Goal: Navigation & Orientation: Find specific page/section

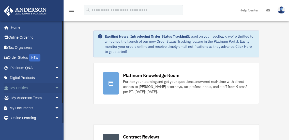
click at [55, 87] on span "arrow_drop_down" at bounding box center [60, 88] width 10 height 10
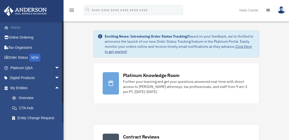
click at [9, 27] on span at bounding box center [9, 28] width 4 height 4
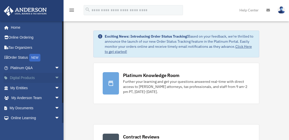
click at [55, 78] on span "arrow_drop_down" at bounding box center [60, 78] width 10 height 10
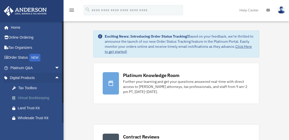
click at [22, 98] on div "Virtual Bookkeeping" at bounding box center [39, 98] width 43 height 6
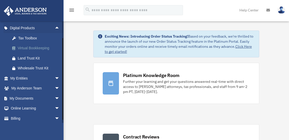
scroll to position [55, 0]
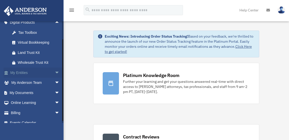
click at [20, 72] on link "My Entities arrow_drop_down" at bounding box center [36, 73] width 64 height 10
click at [55, 71] on span "arrow_drop_down" at bounding box center [60, 73] width 10 height 10
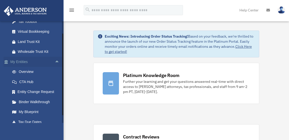
scroll to position [85, 0]
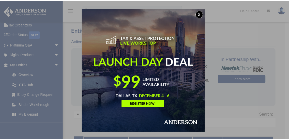
scroll to position [28, 0]
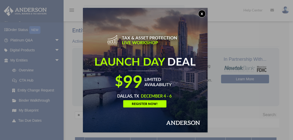
click at [204, 13] on button "x" at bounding box center [202, 14] width 8 height 8
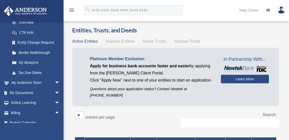
scroll to position [76, 0]
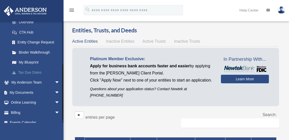
click at [21, 73] on link "Tax Due Dates" at bounding box center [37, 72] width 60 height 10
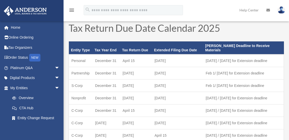
scroll to position [15, 0]
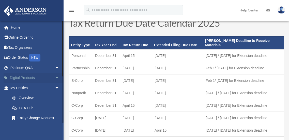
click at [55, 78] on span "arrow_drop_down" at bounding box center [60, 78] width 10 height 10
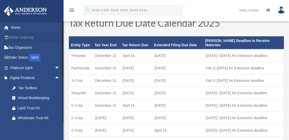
click at [11, 37] on link "Online Ordering" at bounding box center [36, 38] width 64 height 10
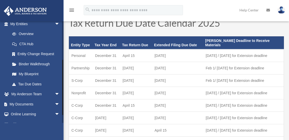
scroll to position [105, 0]
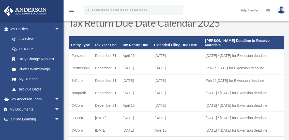
scroll to position [59, 0]
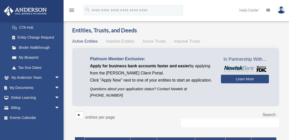
scroll to position [81, 0]
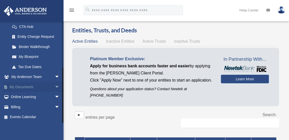
click at [55, 88] on span "arrow_drop_down" at bounding box center [60, 87] width 10 height 10
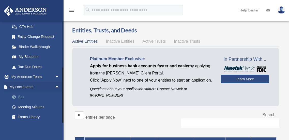
click at [20, 97] on link "Box" at bounding box center [37, 97] width 60 height 10
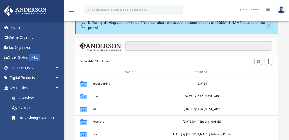
scroll to position [35, 0]
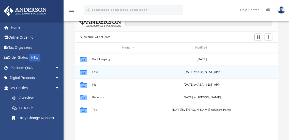
click at [83, 73] on icon "grid" at bounding box center [83, 71] width 7 height 5
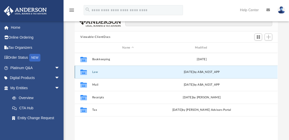
click at [209, 70] on div "Tue Sep 9 2025 by ABA_NEST_APP" at bounding box center [202, 72] width 72 height 5
click at [95, 72] on button "Law" at bounding box center [128, 71] width 72 height 3
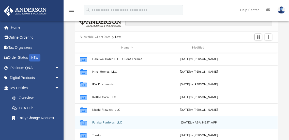
scroll to position [22, 0]
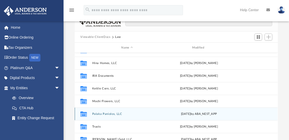
click at [85, 114] on icon "grid" at bounding box center [83, 114] width 7 height 4
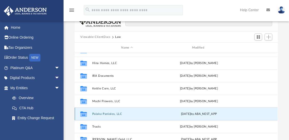
click at [83, 114] on icon "grid" at bounding box center [83, 114] width 7 height 4
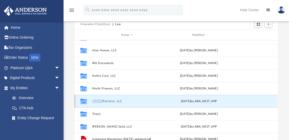
scroll to position [52, 0]
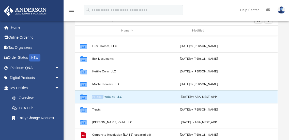
click at [85, 96] on icon "grid" at bounding box center [83, 97] width 7 height 4
click at [86, 97] on icon "grid" at bounding box center [83, 97] width 7 height 4
click at [80, 98] on icon "Collaborated Folder" at bounding box center [83, 97] width 8 height 8
click at [85, 98] on icon "grid" at bounding box center [83, 97] width 7 height 4
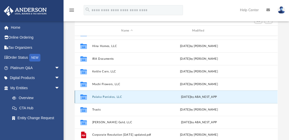
click at [105, 95] on div "Collaborated Folder Palaka Paniolos, LLC Tue Sep 9 2025 by ABA_NEST_APP" at bounding box center [176, 96] width 203 height 13
click at [83, 95] on icon "grid" at bounding box center [83, 96] width 7 height 5
